Goal: Task Accomplishment & Management: Manage account settings

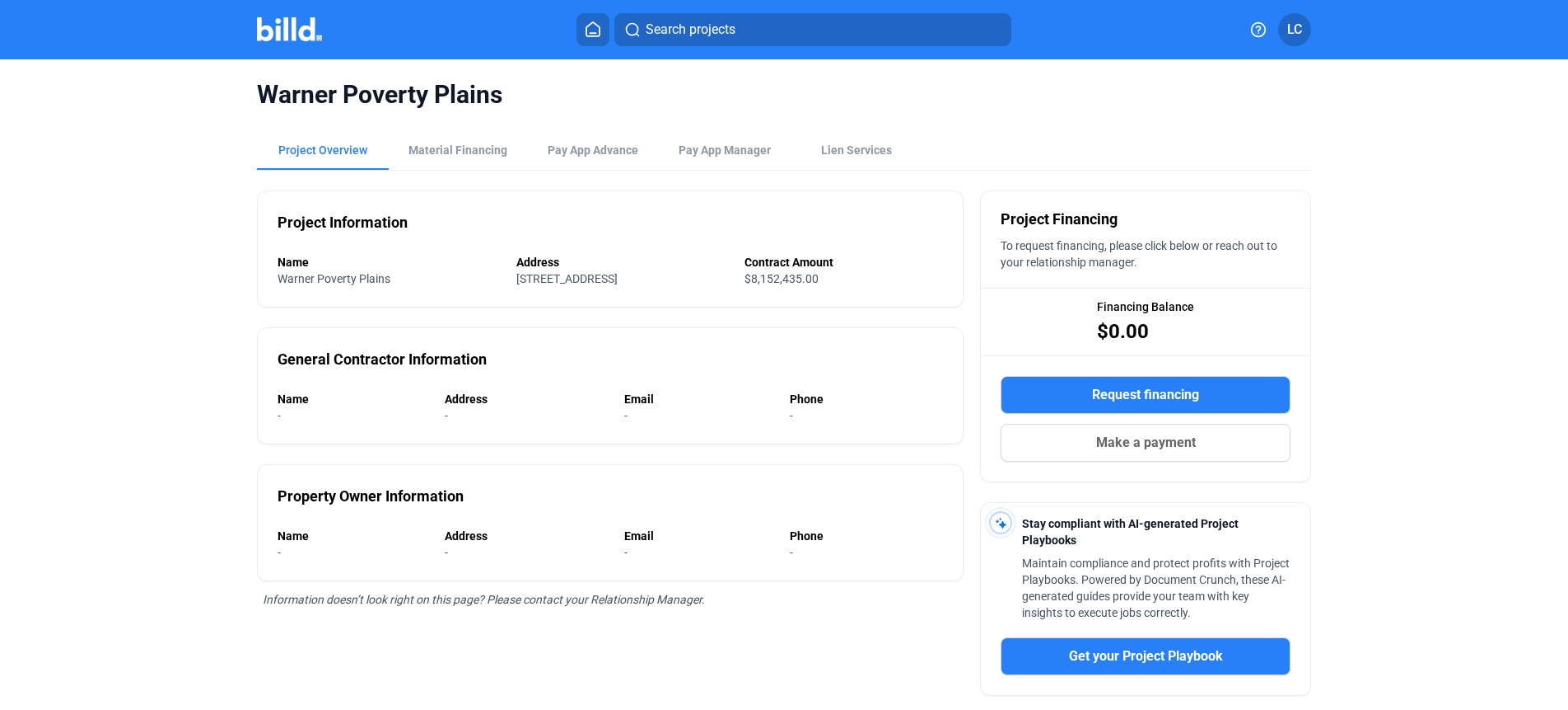
click at [1380, 269] on div "Warner Poverty Plains Project Overview Material Financing Pay App Advance Pay A…" at bounding box center [783, 510] width 1317 height 902
click at [700, 152] on span "Pay App Manager" at bounding box center [725, 150] width 93 height 16
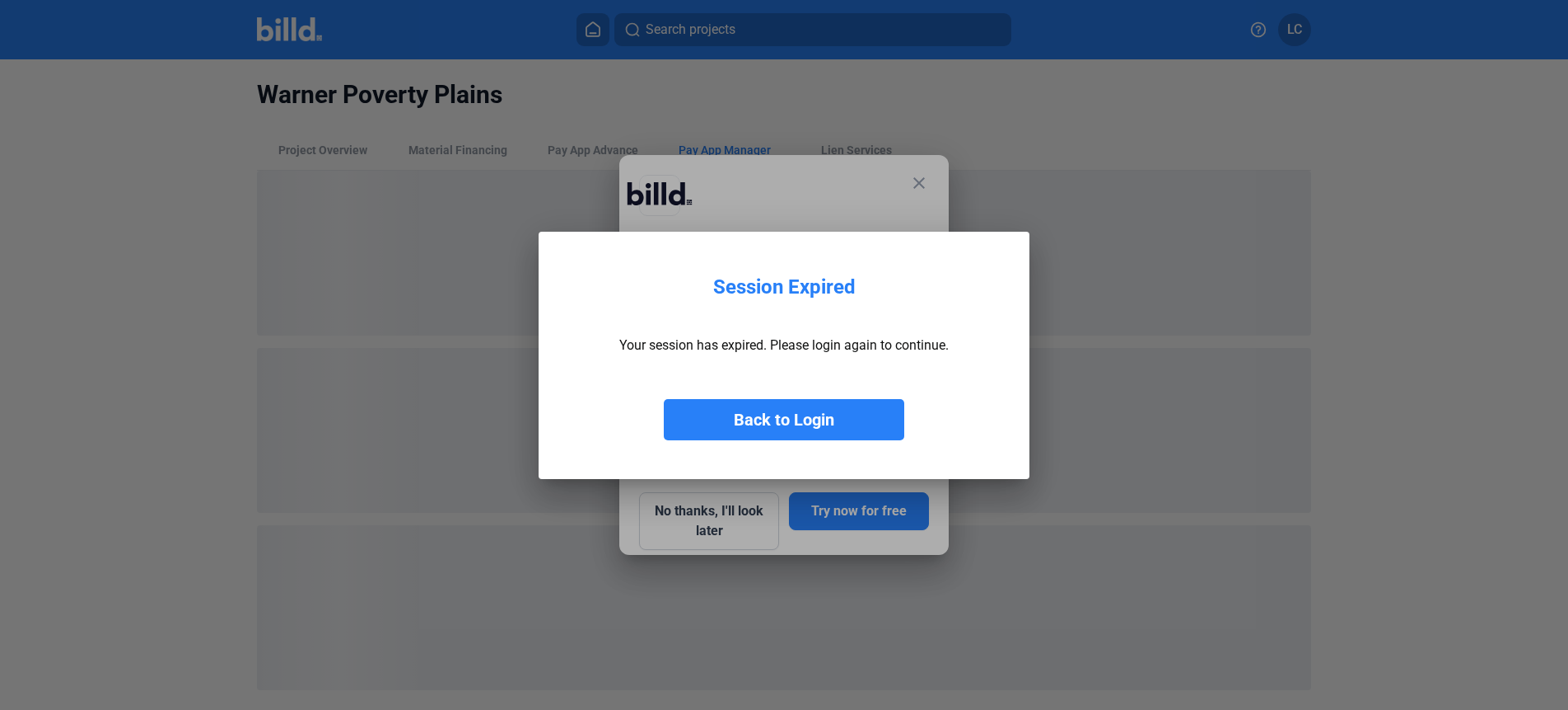
click at [757, 415] on button "Back to Login" at bounding box center [784, 419] width 240 height 41
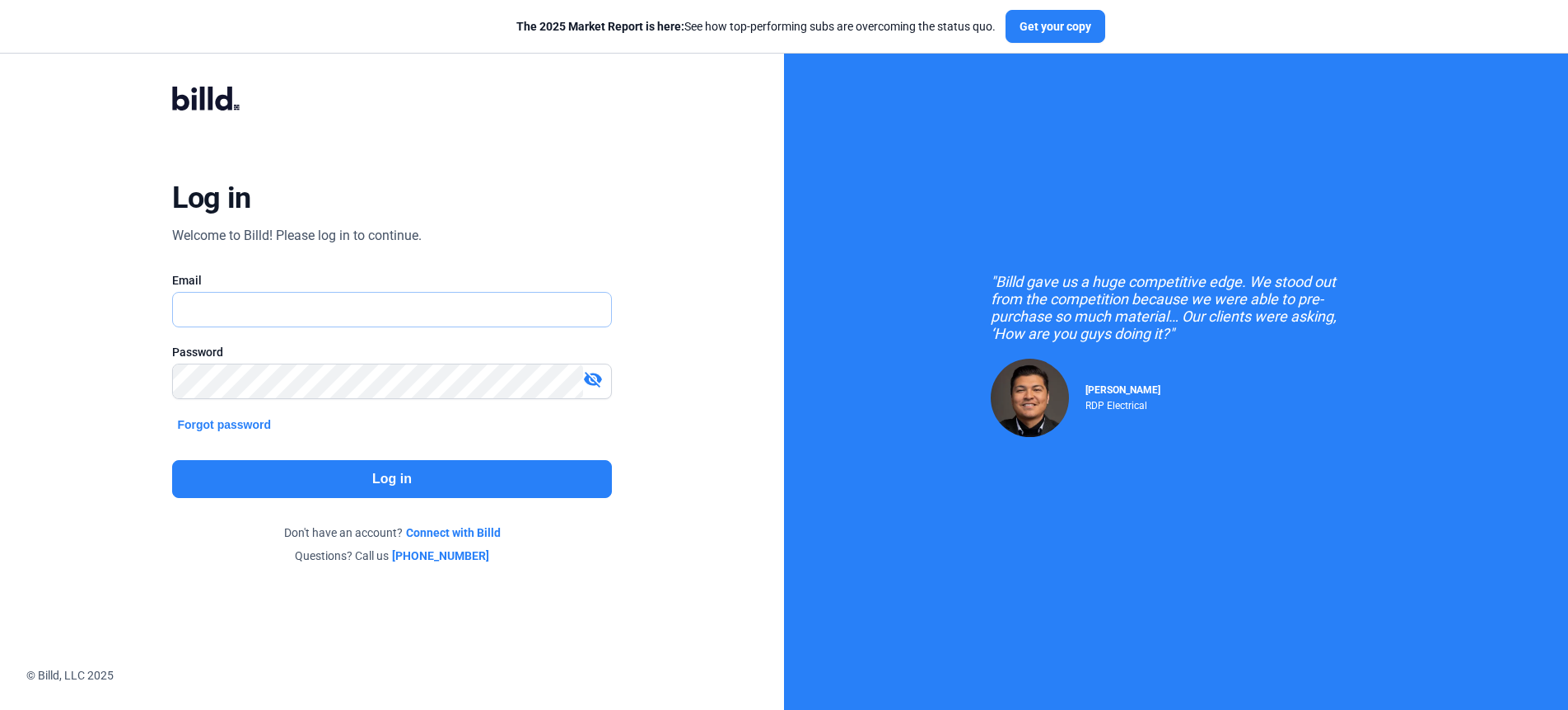
type input "[PERSON_NAME][EMAIL_ADDRESS][DOMAIN_NAME]"
click at [379, 474] on button "Log in" at bounding box center [392, 479] width 439 height 38
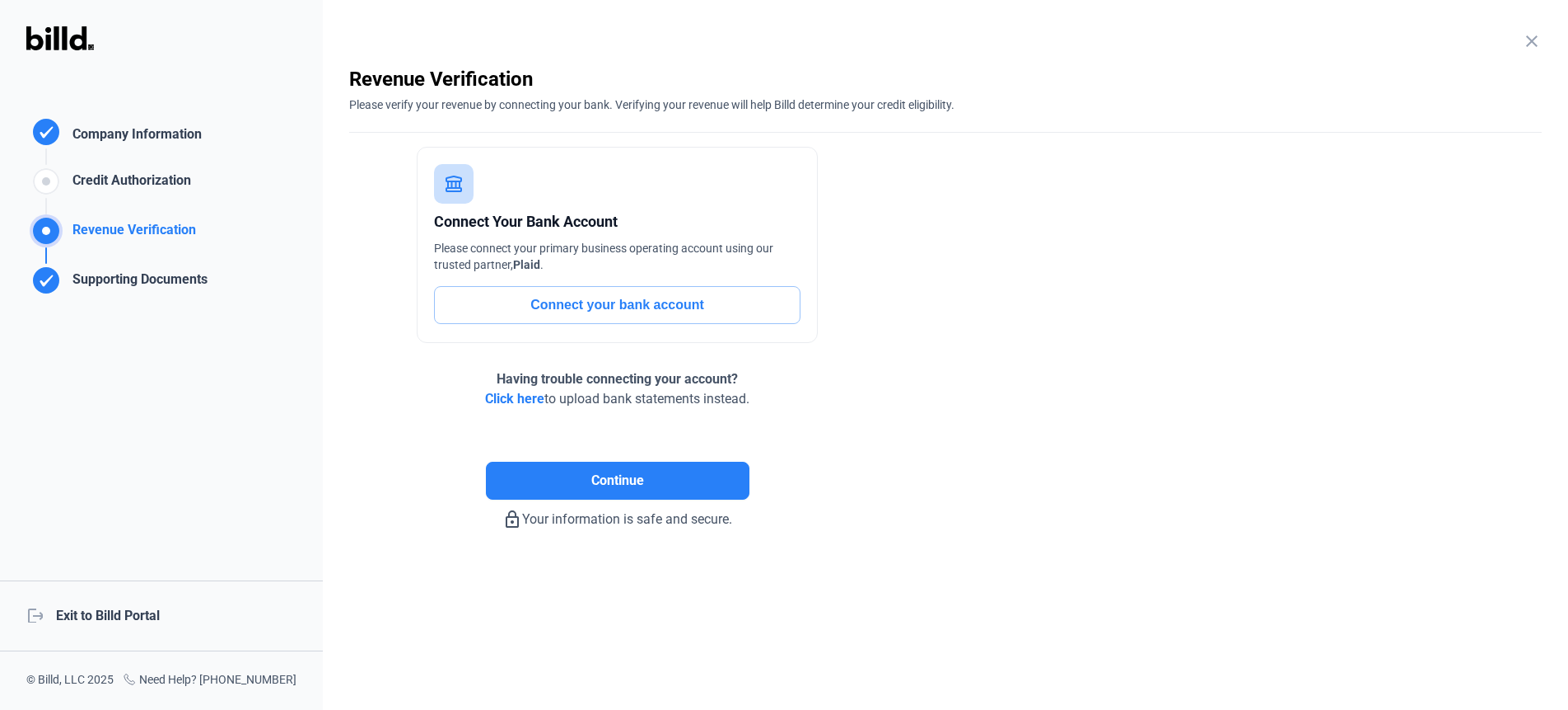
click at [123, 606] on div "logout Exit to Billd Portal" at bounding box center [162, 616] width 323 height 71
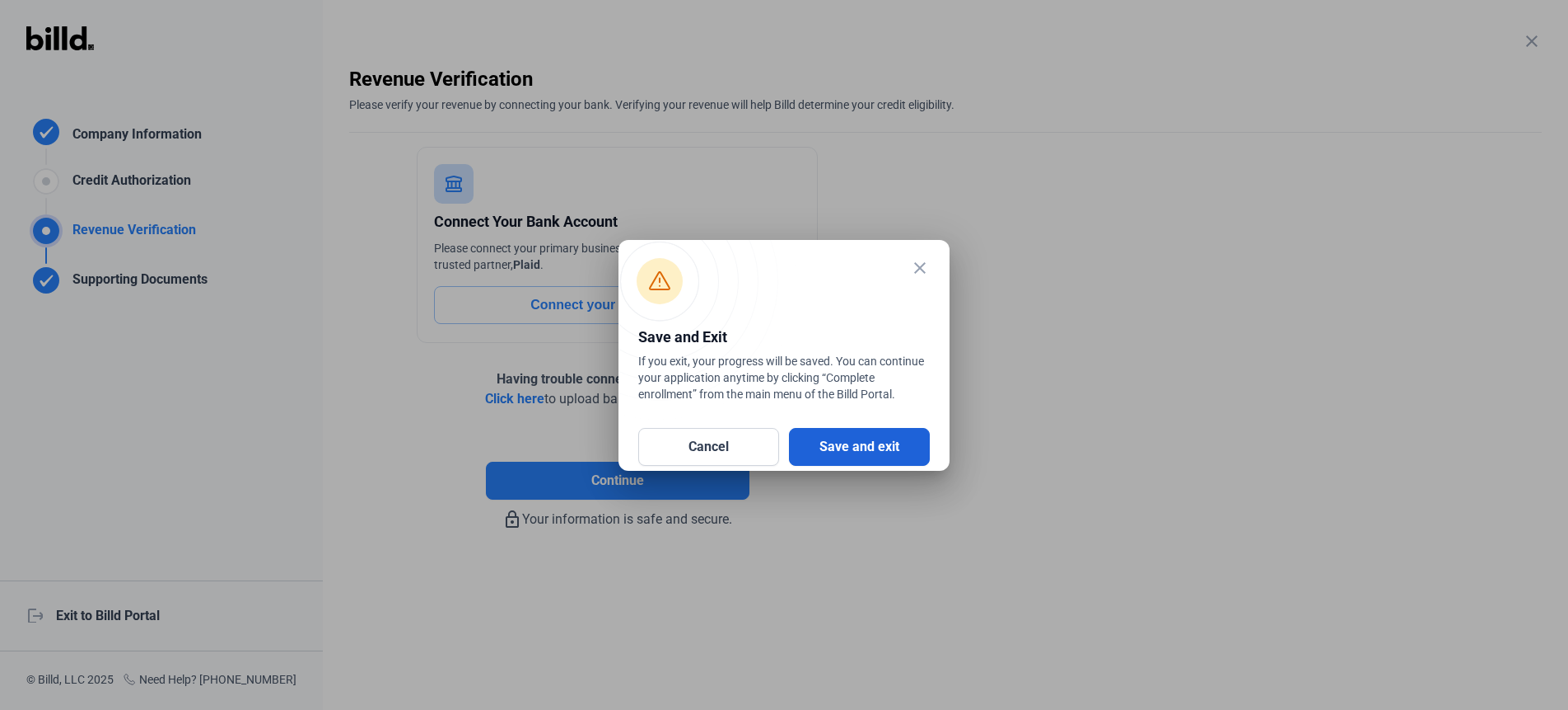
click at [838, 442] on button "Save and exit" at bounding box center [859, 447] width 141 height 38
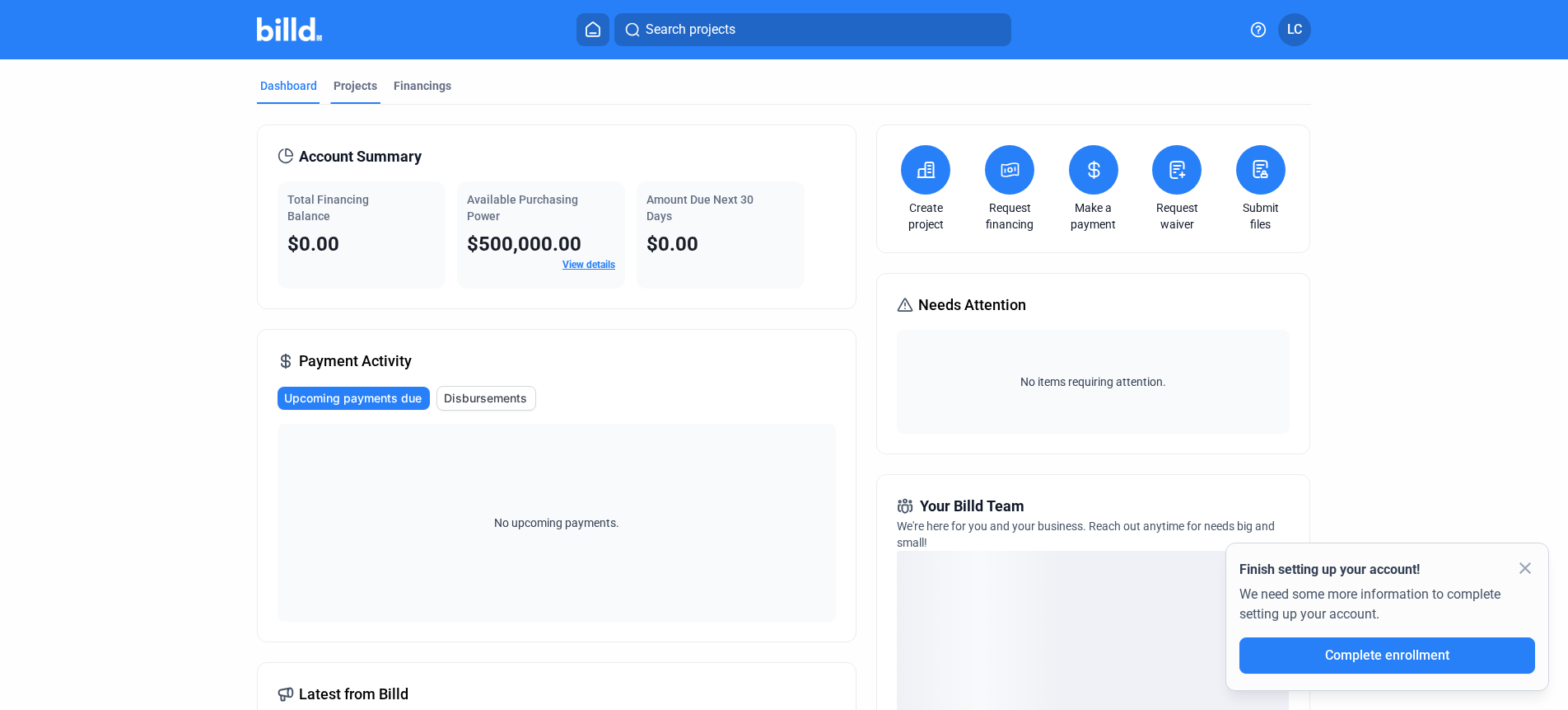
click at [344, 85] on div "Projects" at bounding box center [356, 85] width 44 height 16
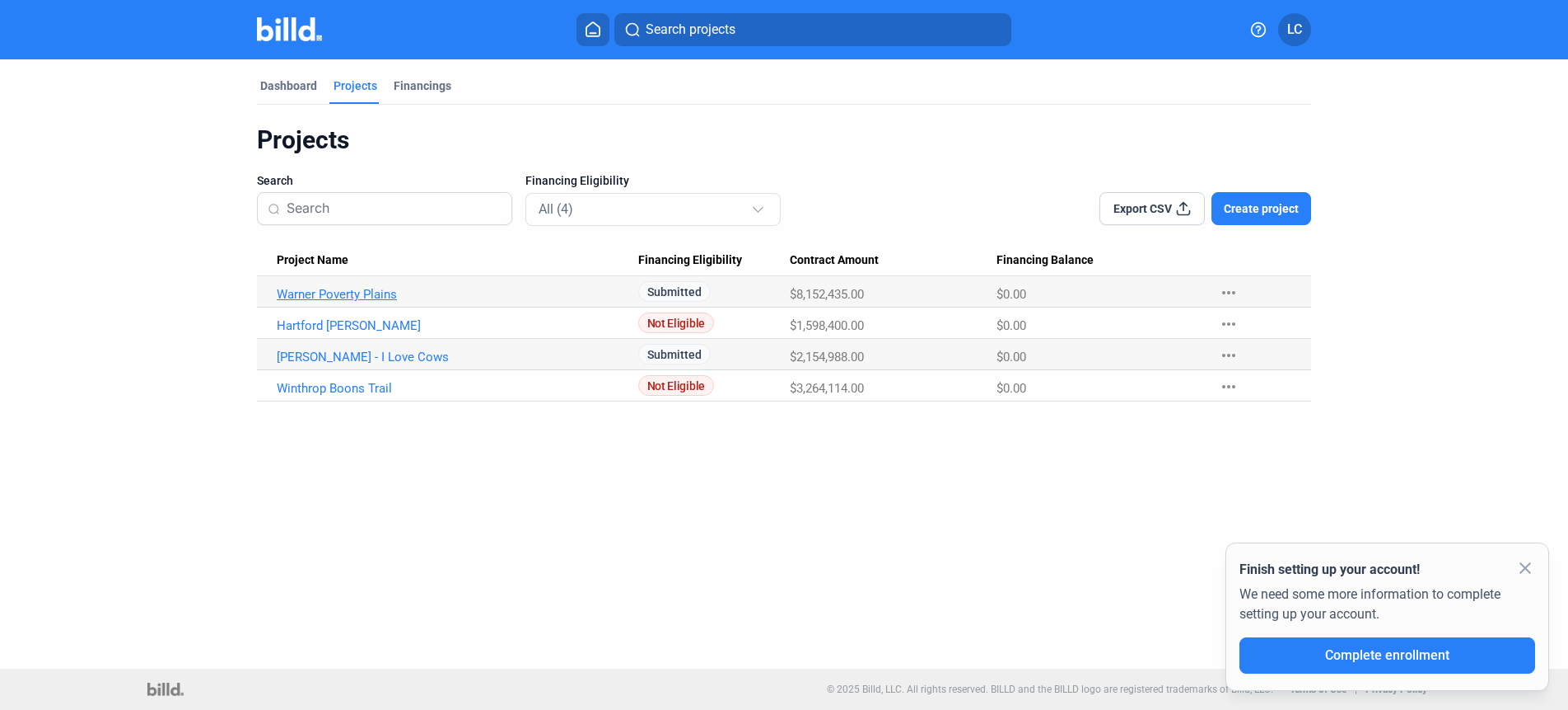
click at [349, 291] on link "Warner Poverty Plains" at bounding box center [457, 294] width 362 height 15
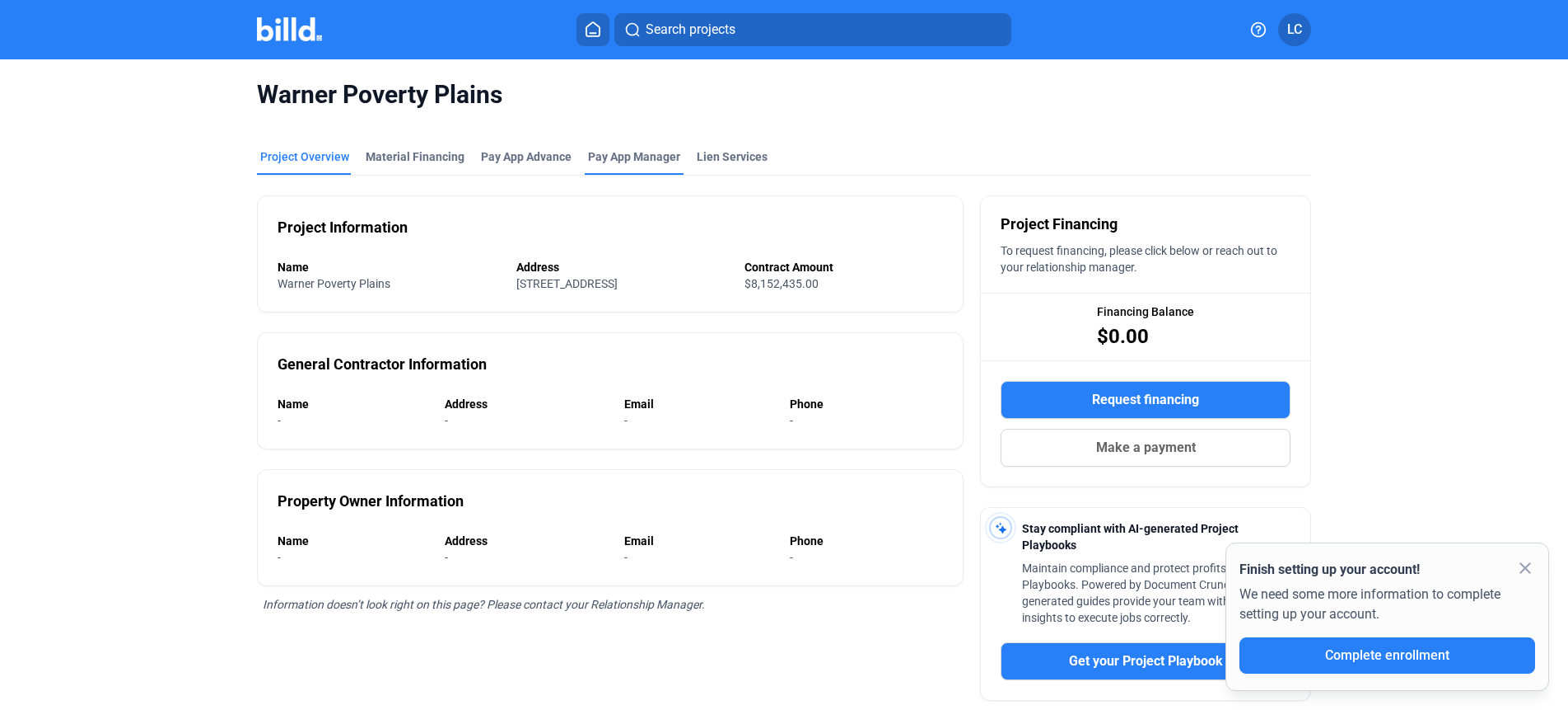
click at [612, 157] on span "Pay App Manager" at bounding box center [634, 156] width 93 height 16
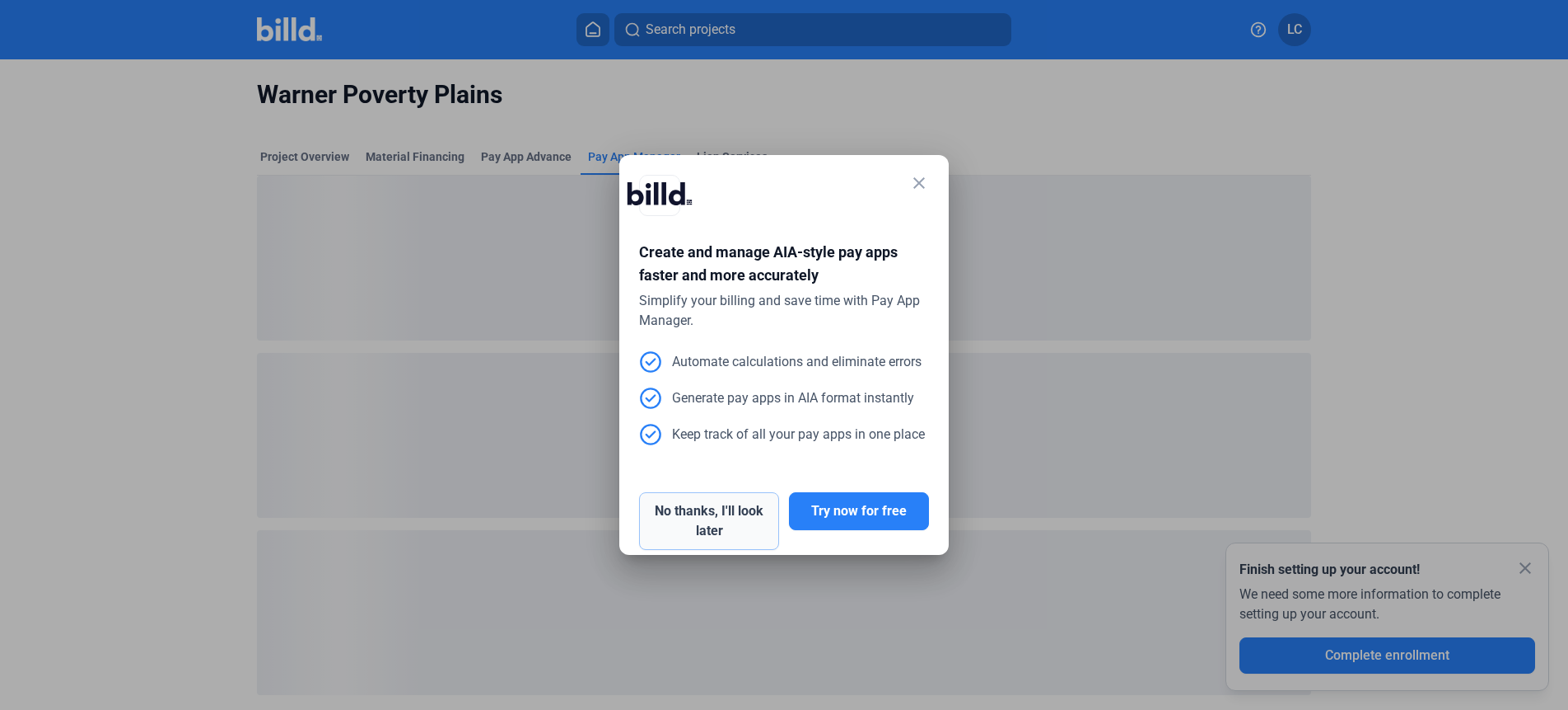
click at [726, 505] on button "No thanks, I'll look later" at bounding box center [709, 521] width 140 height 58
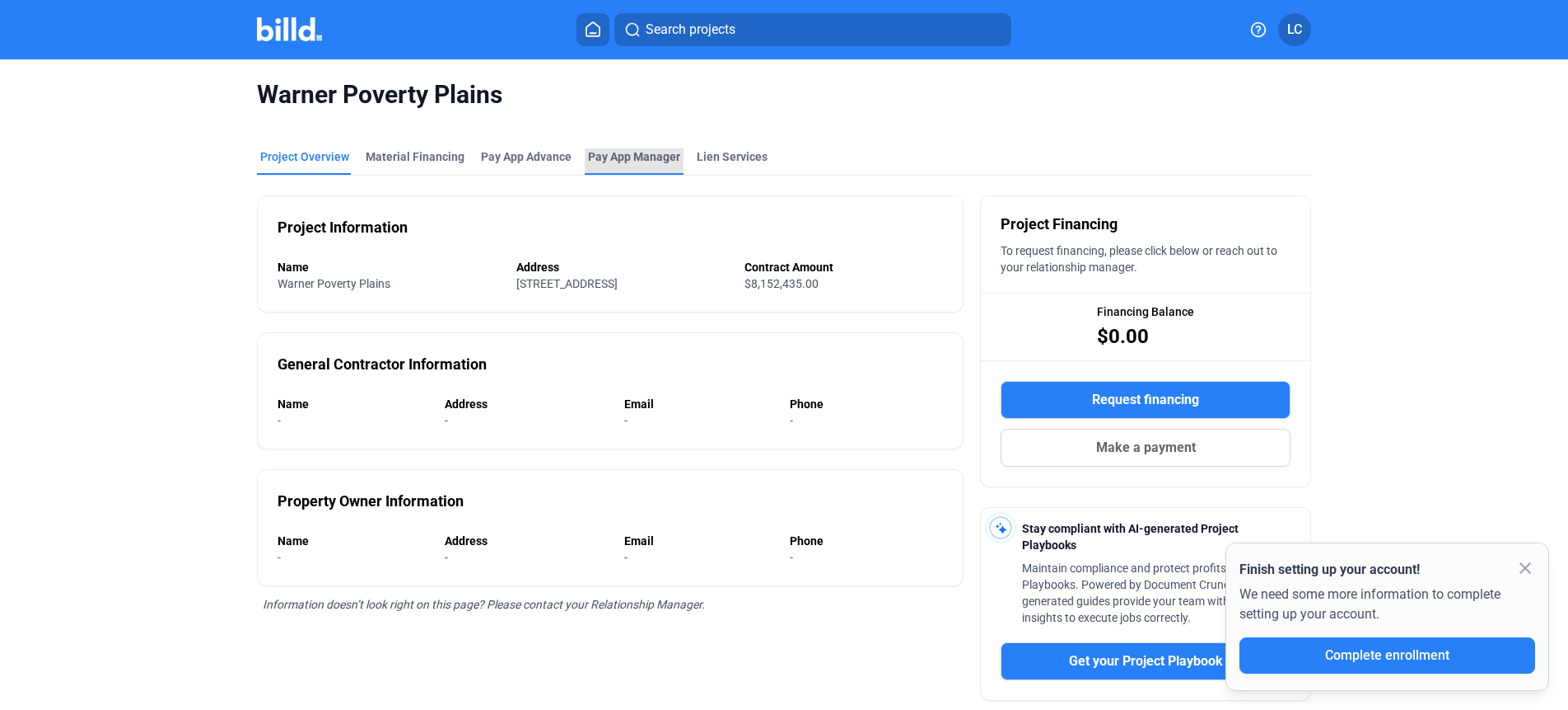
click at [618, 154] on span "Pay App Manager" at bounding box center [634, 156] width 93 height 16
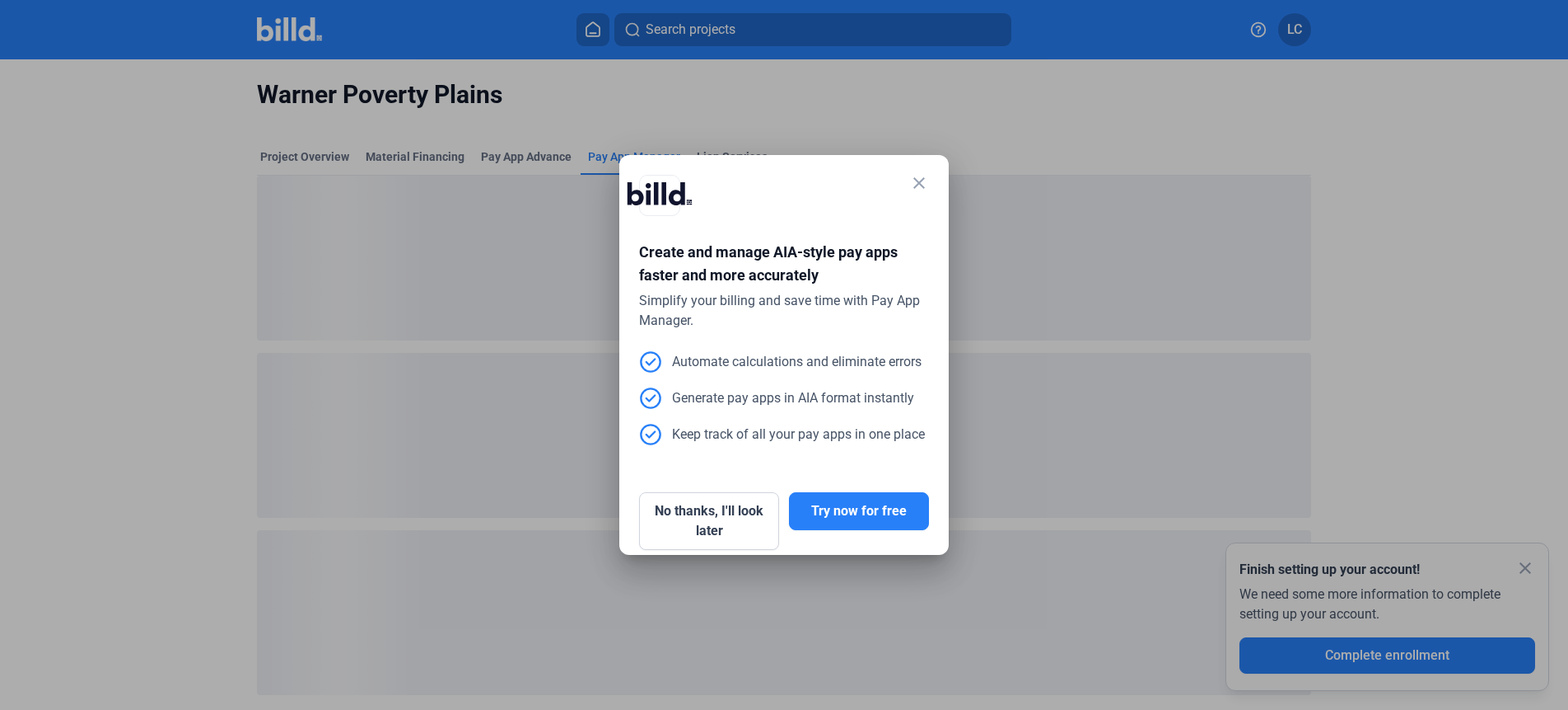
click at [928, 182] on mat-icon "close" at bounding box center [919, 183] width 20 height 20
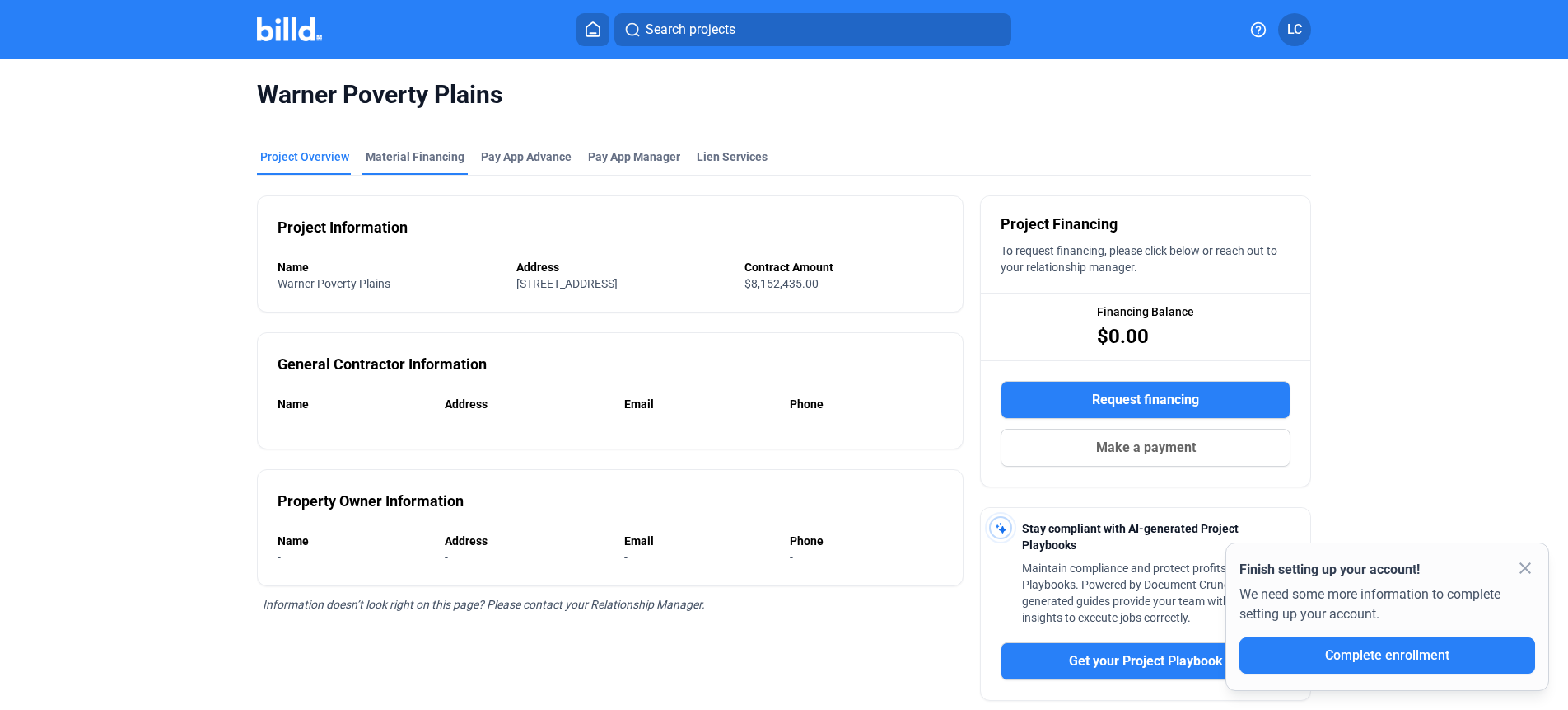
click at [431, 164] on div "Material Financing" at bounding box center [415, 156] width 99 height 16
